Goal: Navigation & Orientation: Find specific page/section

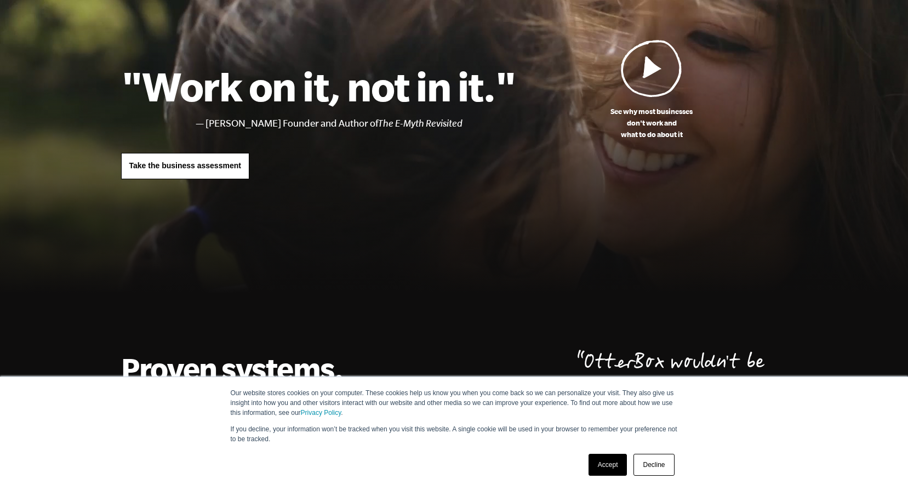
scroll to position [219, 0]
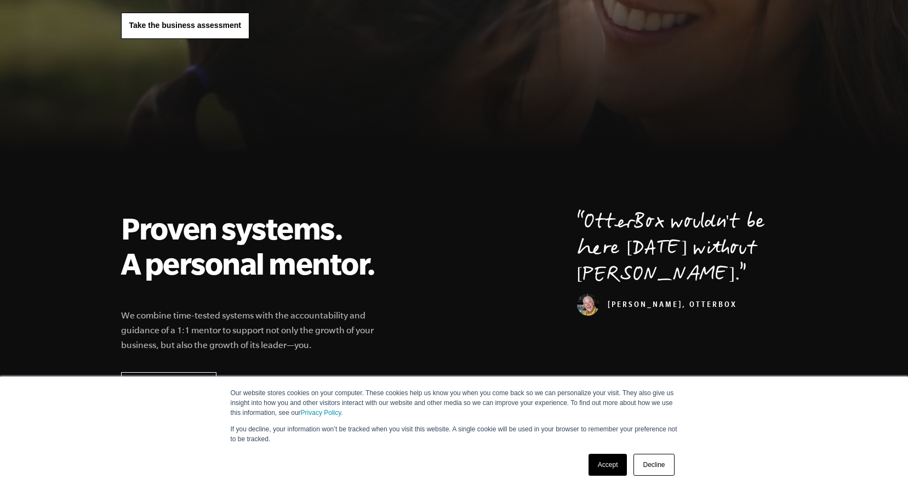
click at [661, 467] on link "Decline" at bounding box center [653, 465] width 41 height 22
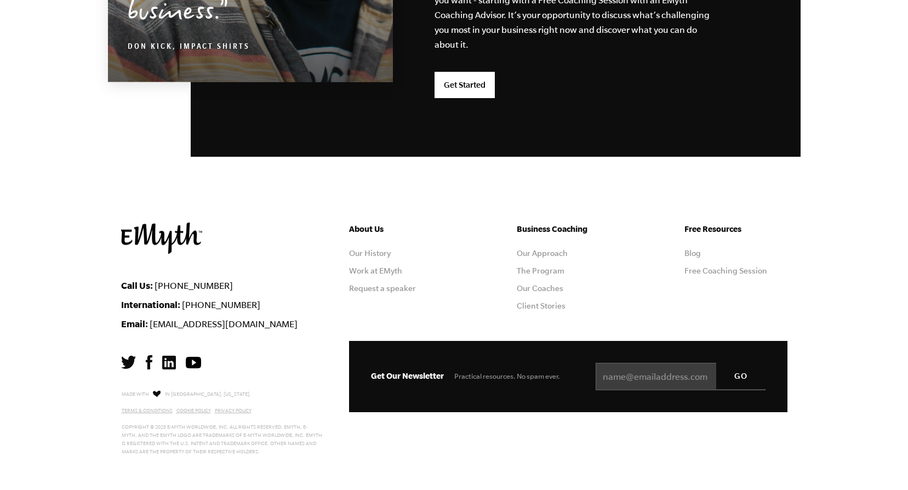
scroll to position [2887, 0]
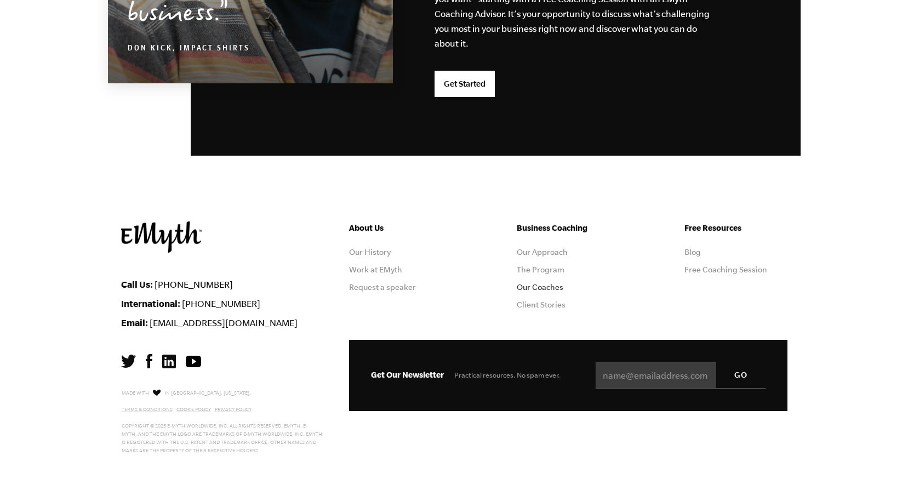
click at [544, 283] on link "Our Coaches" at bounding box center [540, 287] width 47 height 9
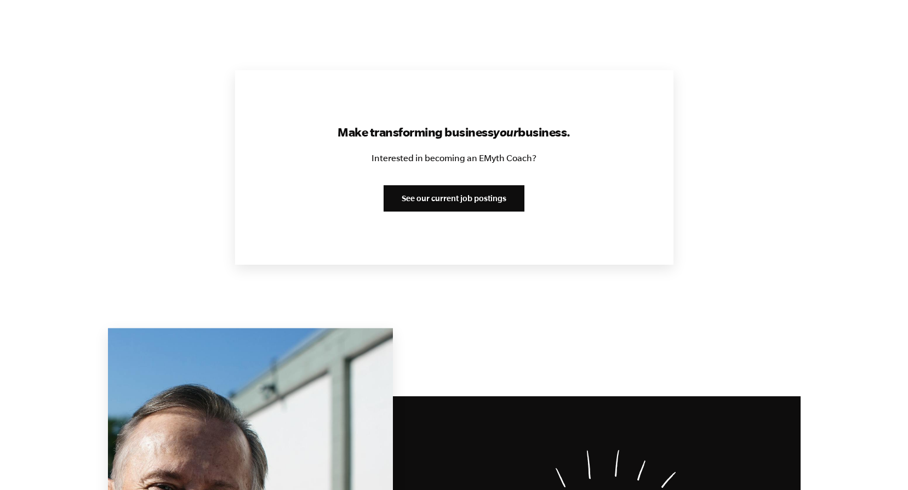
scroll to position [1315, 0]
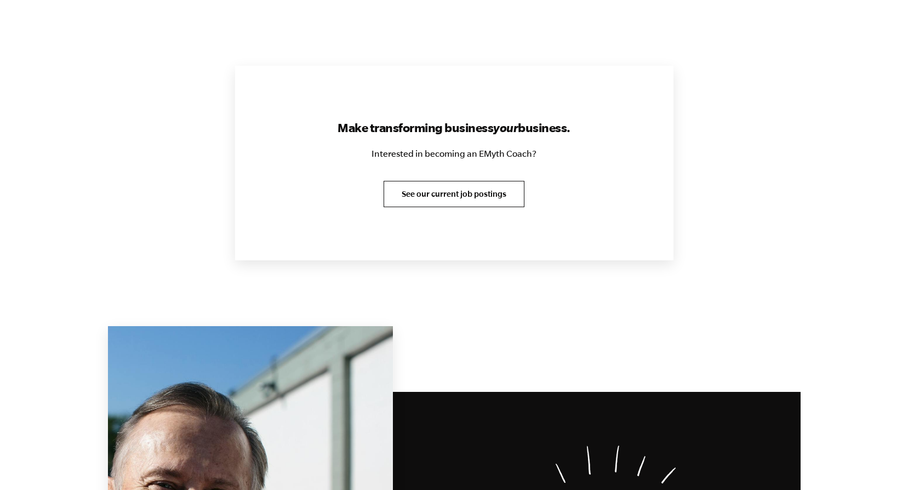
click at [456, 192] on link "See our current job postings" at bounding box center [453, 194] width 141 height 26
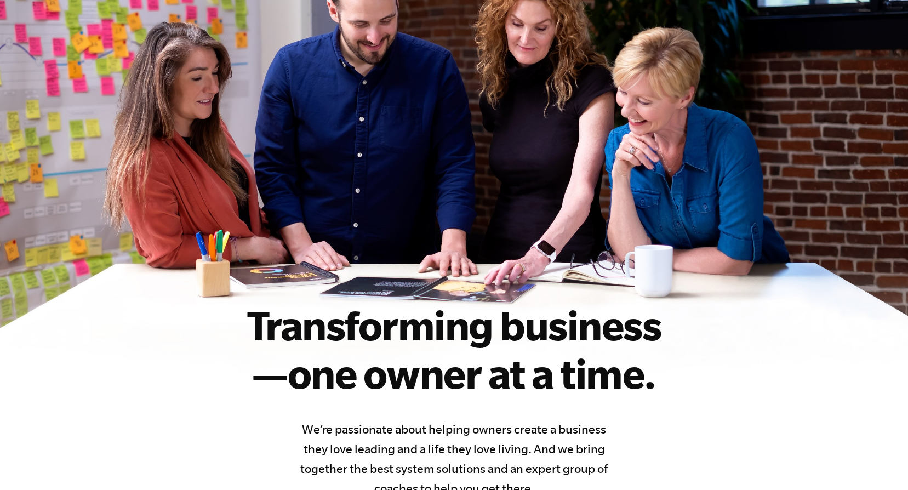
scroll to position [110, 0]
